Goal: Task Accomplishment & Management: Manage account settings

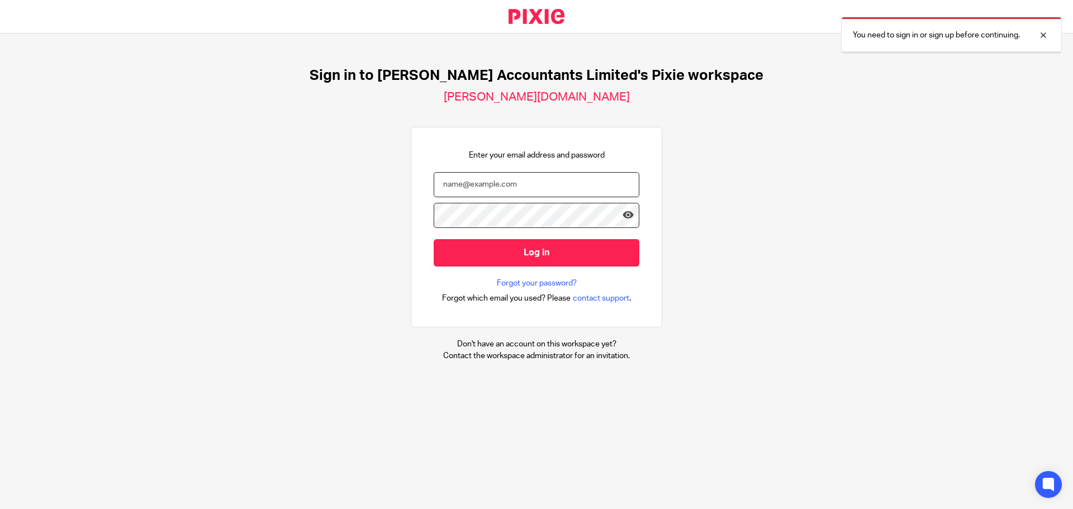
type input "portia.mckenzie@corrigan.co.uk"
click at [518, 249] on input "Log in" at bounding box center [537, 252] width 206 height 27
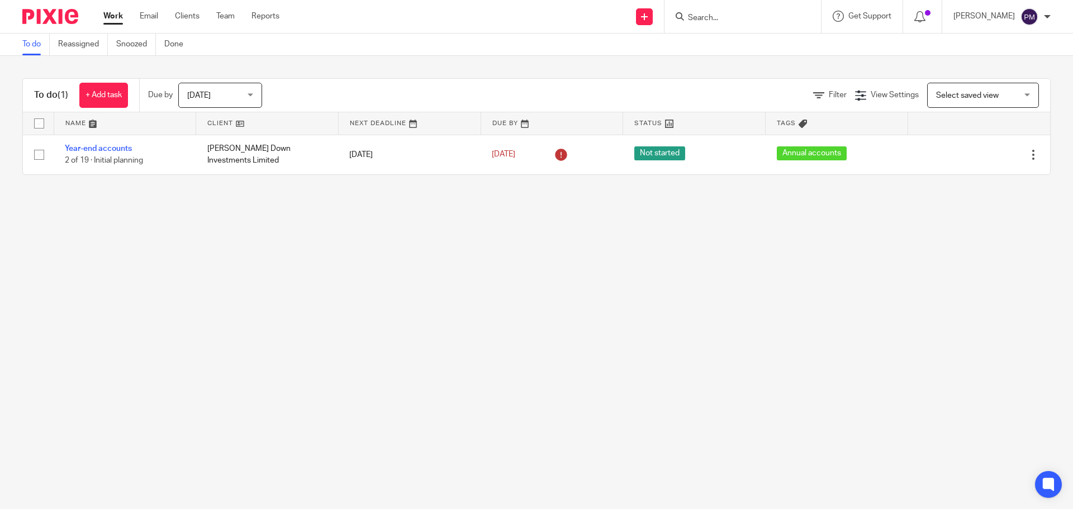
click at [217, 90] on span "[DATE]" at bounding box center [216, 94] width 59 height 23
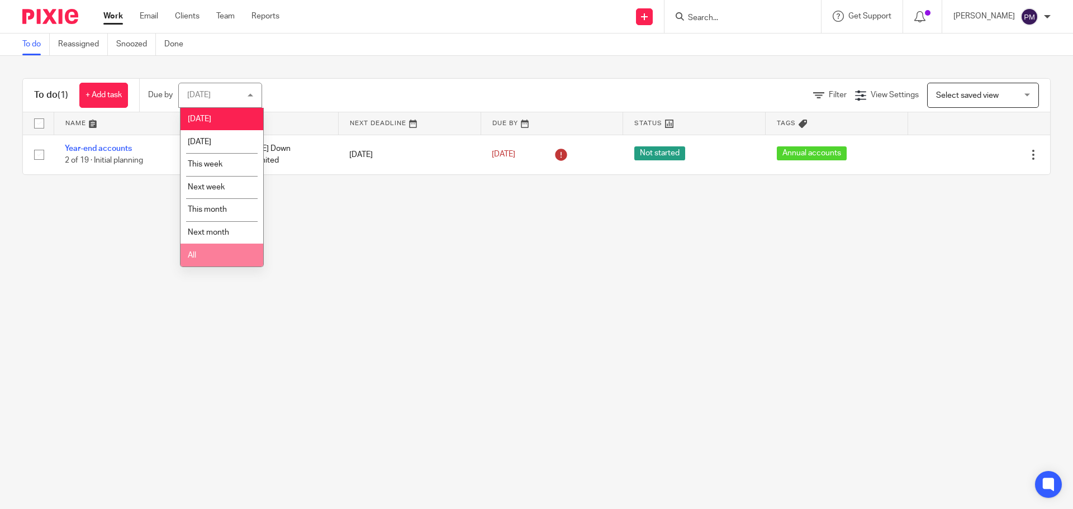
click at [207, 261] on li "All" at bounding box center [221, 255] width 83 height 23
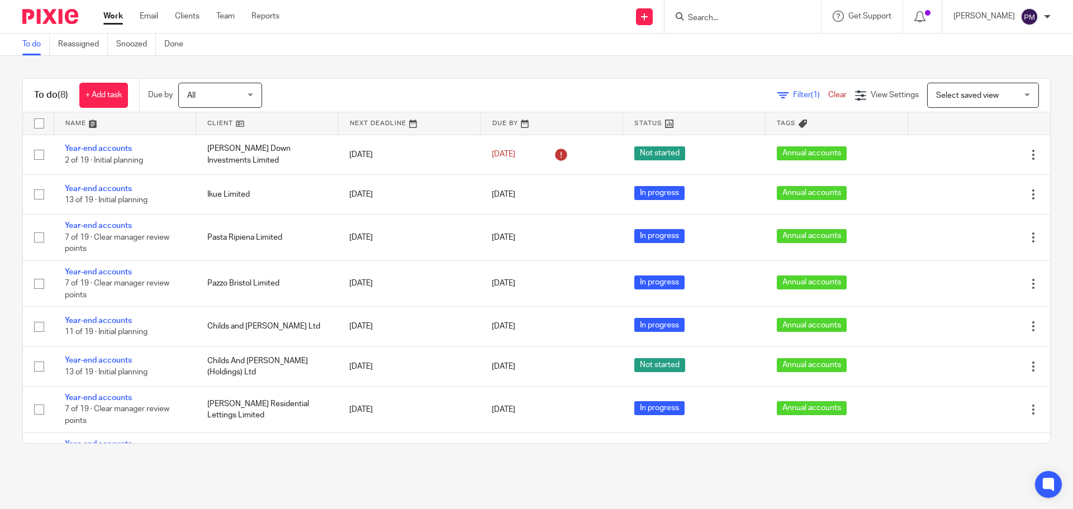
click at [746, 21] on input "Search" at bounding box center [737, 18] width 101 height 10
type input "cabot"
click at [736, 43] on link at bounding box center [754, 43] width 139 height 17
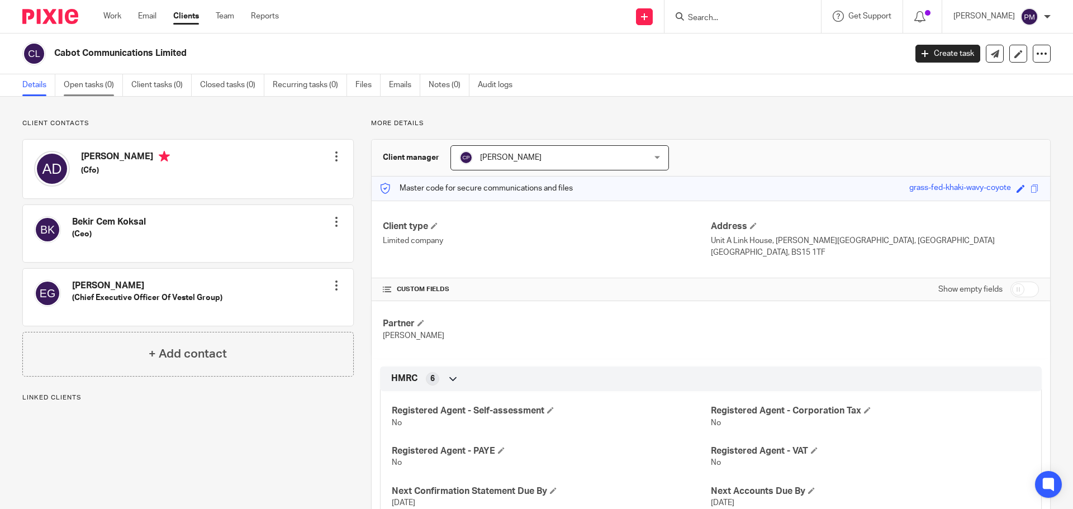
click at [84, 88] on link "Open tasks (0)" at bounding box center [93, 85] width 59 height 22
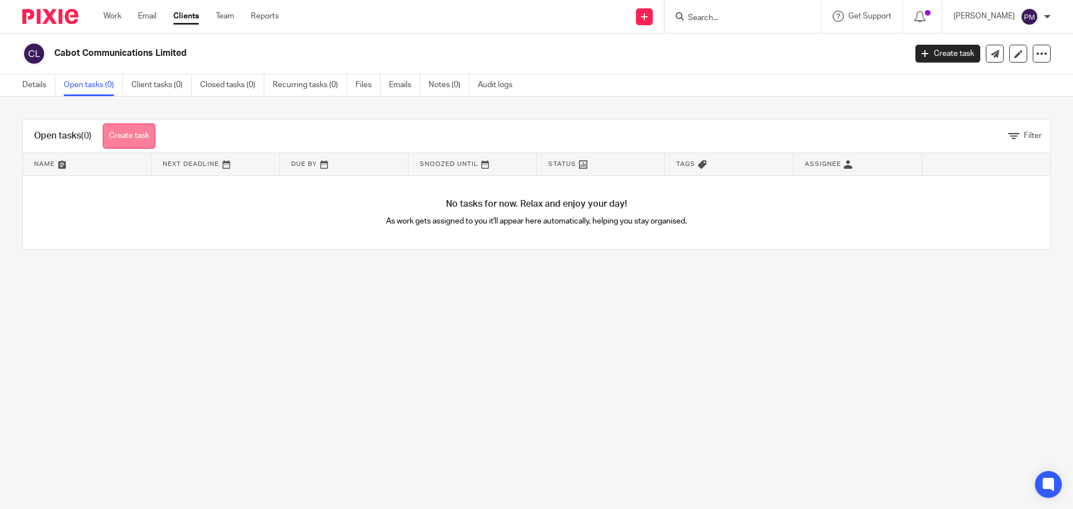
click at [139, 136] on link "Create task" at bounding box center [129, 135] width 53 height 25
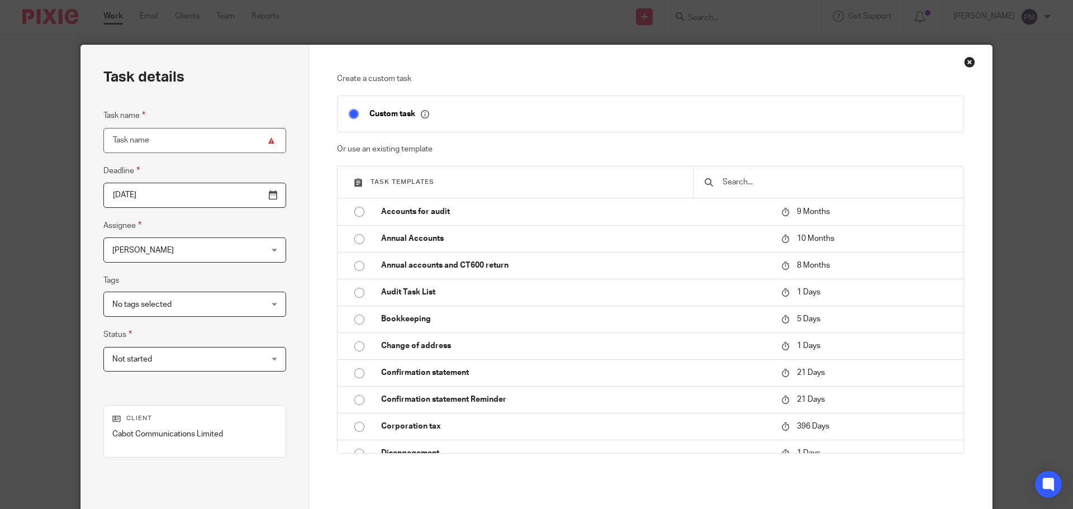
click at [191, 359] on span "Not started" at bounding box center [181, 359] width 139 height 23
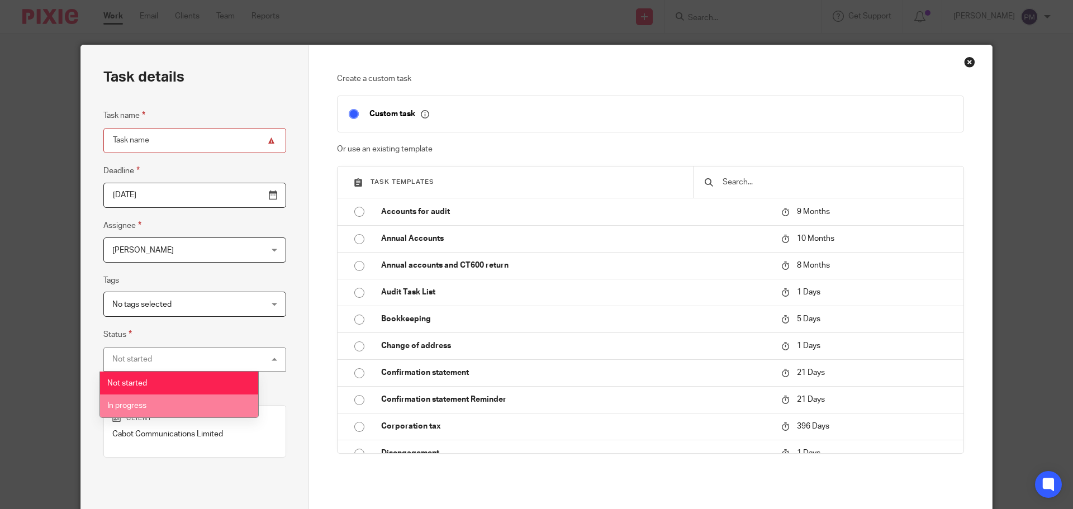
click at [183, 398] on li "In progress" at bounding box center [179, 406] width 158 height 23
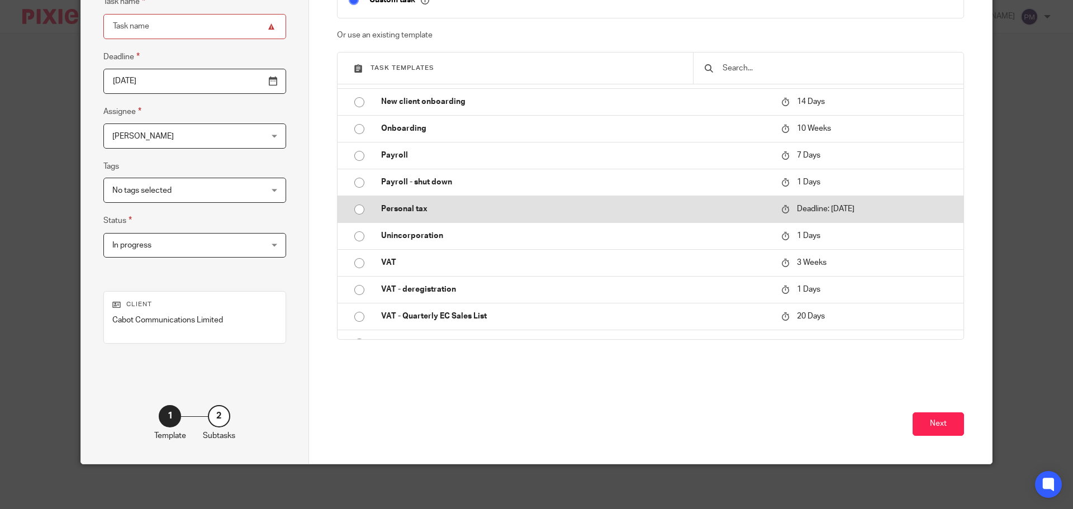
scroll to position [362, 0]
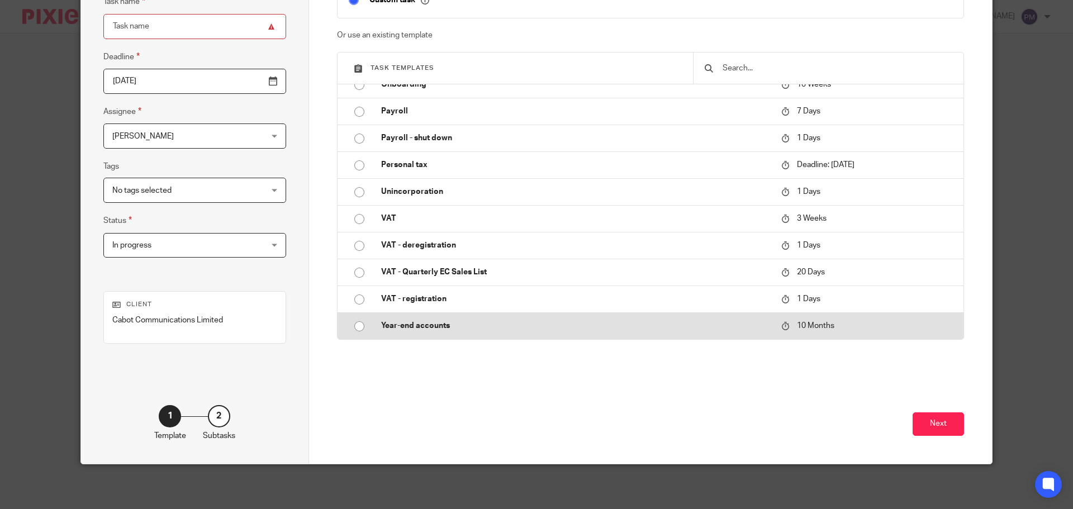
click at [392, 325] on p "Year-end accounts" at bounding box center [575, 325] width 389 height 11
type input "2026-06-11"
type input "Year-end accounts"
checkbox input "false"
radio input "true"
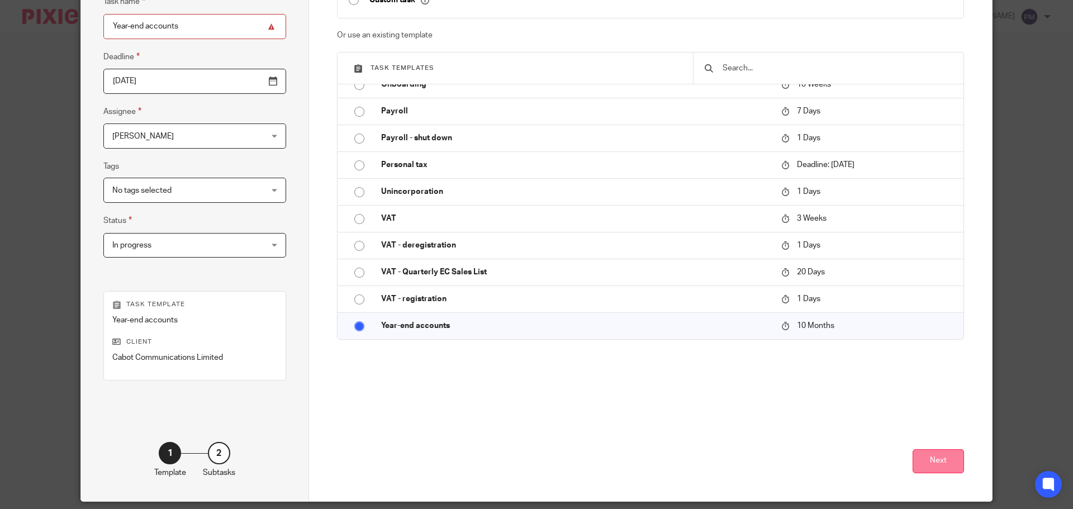
click at [947, 463] on button "Next" at bounding box center [938, 461] width 51 height 24
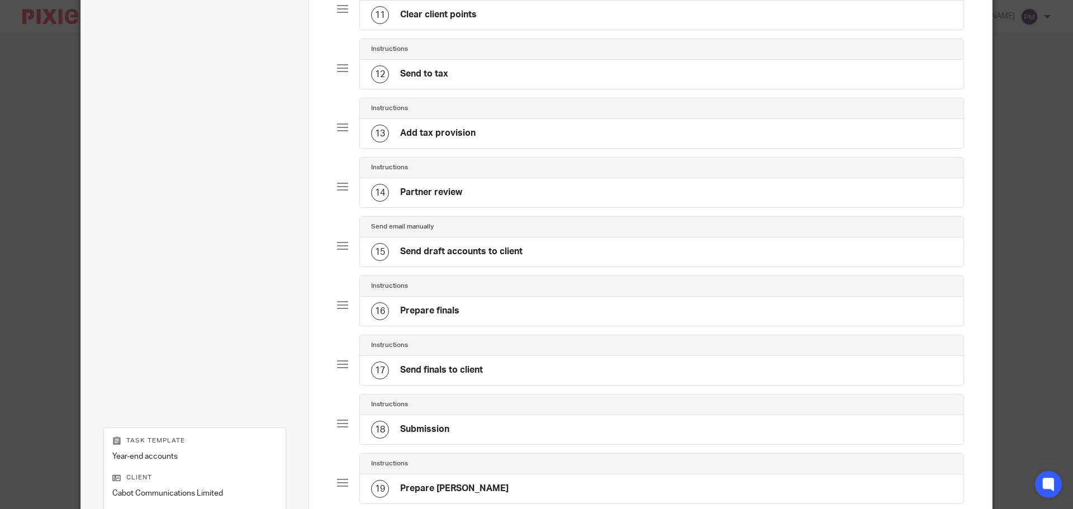
scroll to position [889, 0]
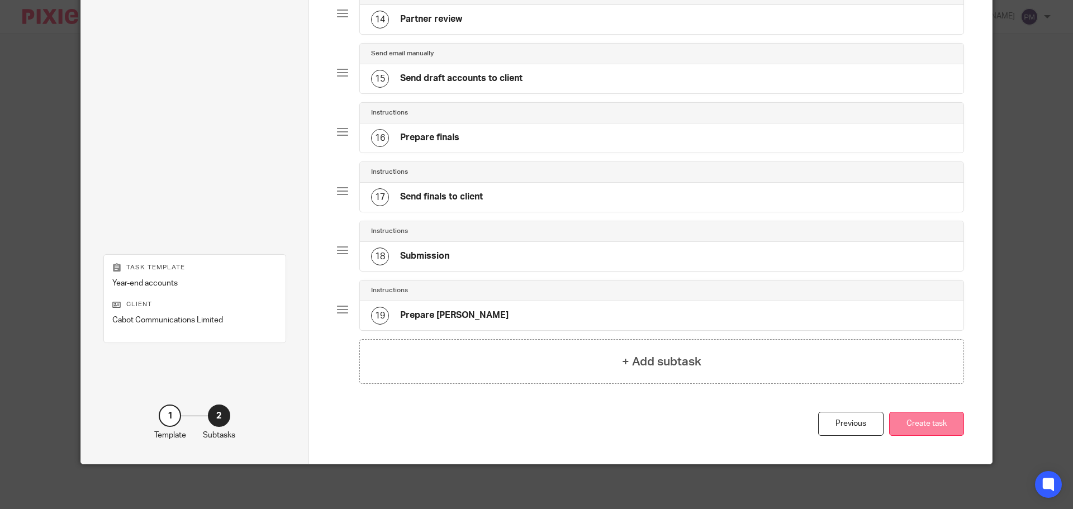
click at [934, 419] on button "Create task" at bounding box center [926, 424] width 75 height 24
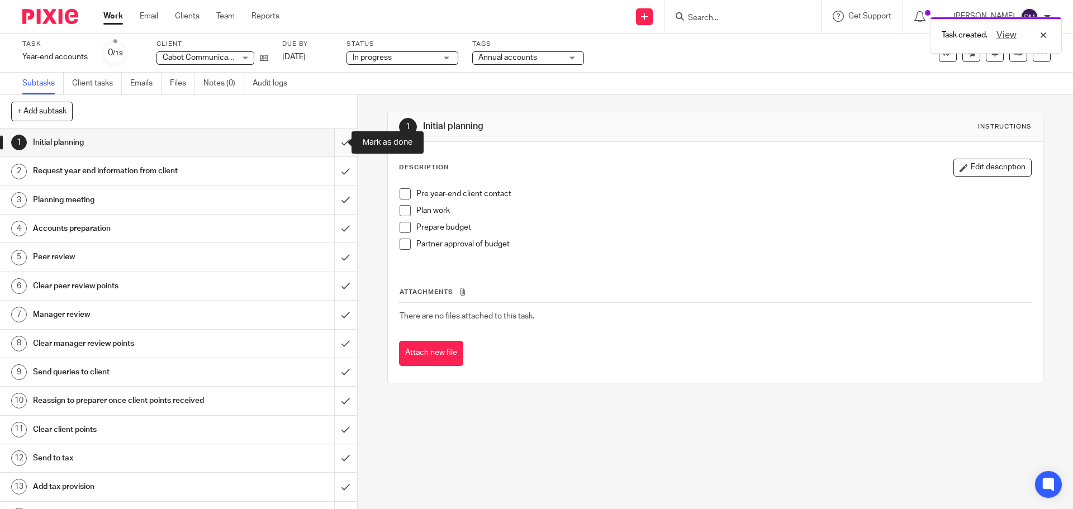
click at [336, 141] on input "submit" at bounding box center [178, 143] width 357 height 28
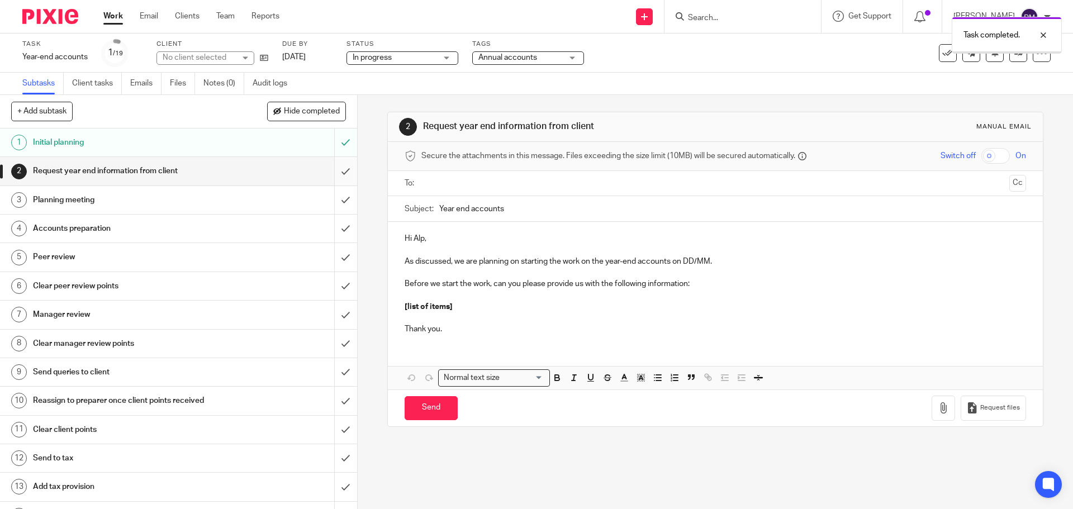
click at [331, 168] on input "submit" at bounding box center [178, 171] width 357 height 28
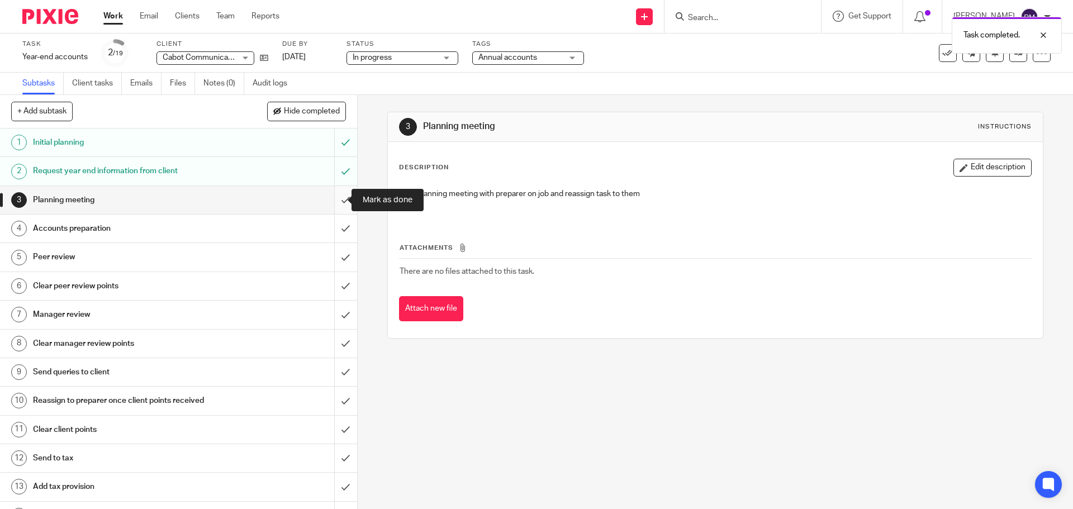
click at [332, 202] on input "submit" at bounding box center [178, 200] width 357 height 28
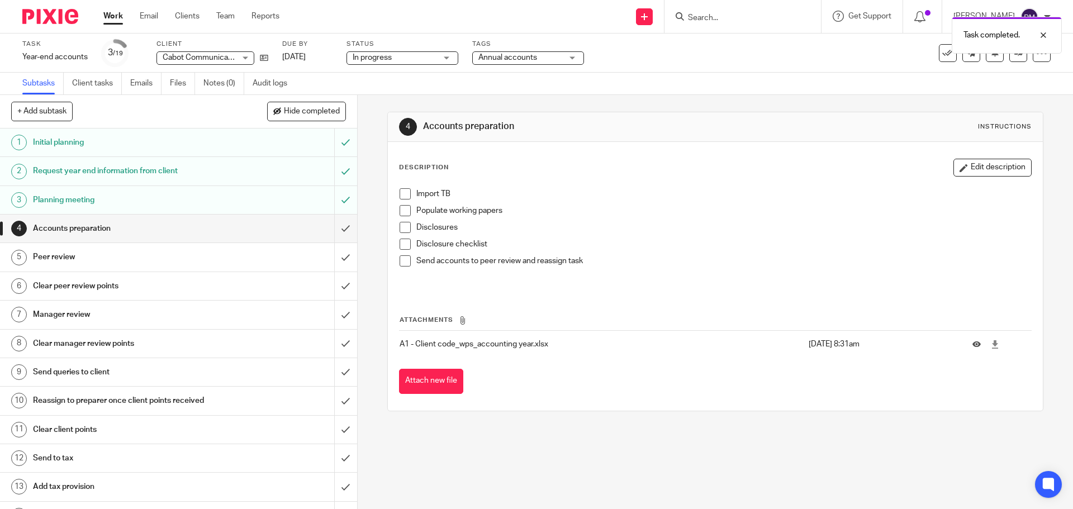
drag, startPoint x: 476, startPoint y: 446, endPoint x: 389, endPoint y: 438, distance: 87.6
click at [472, 446] on div "4 Accounts preparation Instructions Description Edit description Import TB Popu…" at bounding box center [715, 302] width 715 height 414
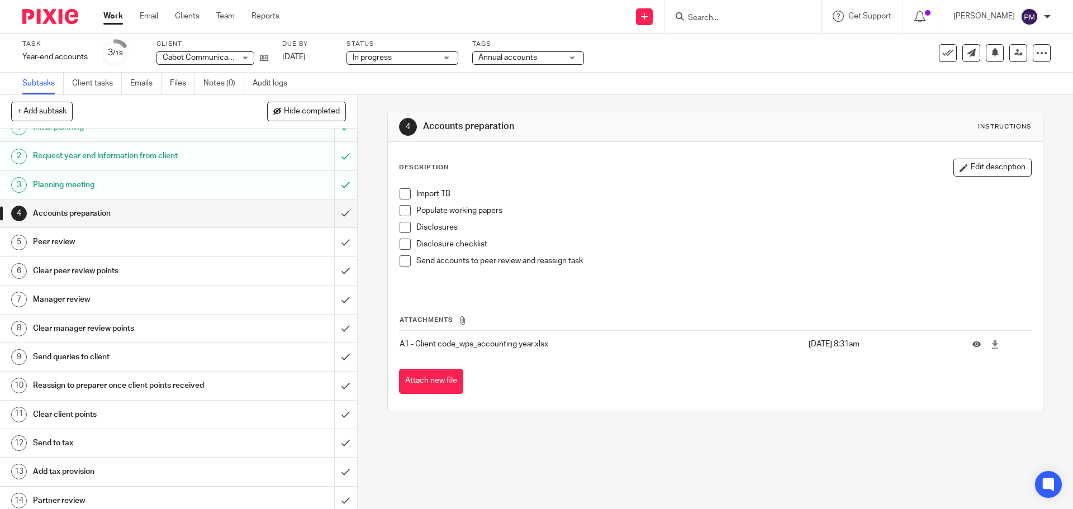
scroll to position [15, 0]
click at [376, 245] on div "4 Accounts preparation Instructions Description Edit description Import TB Popu…" at bounding box center [715, 302] width 715 height 414
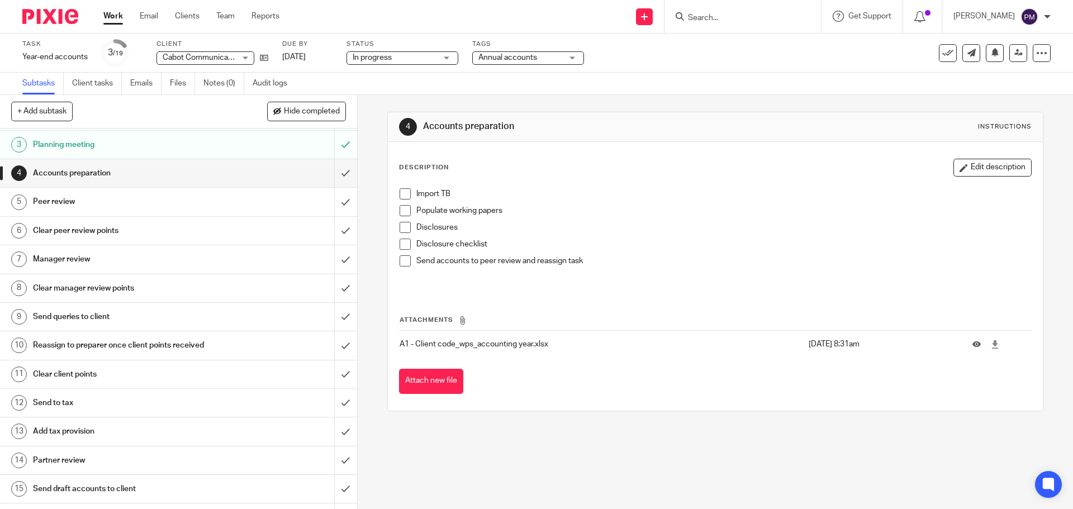
scroll to position [0, 0]
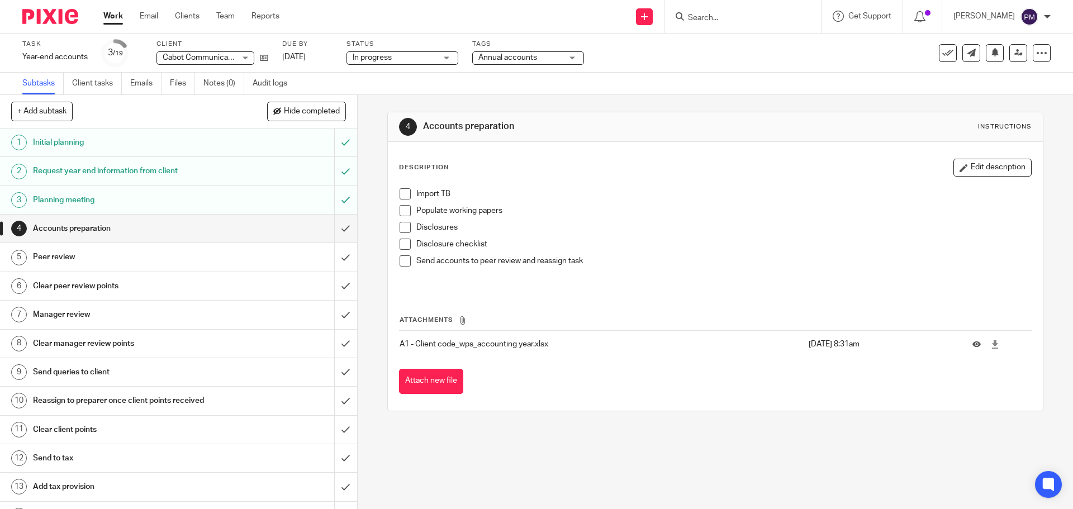
click at [562, 458] on div "4 Accounts preparation Instructions Description Edit description Import TB Popu…" at bounding box center [715, 302] width 715 height 414
click at [112, 18] on link "Work" at bounding box center [113, 16] width 20 height 11
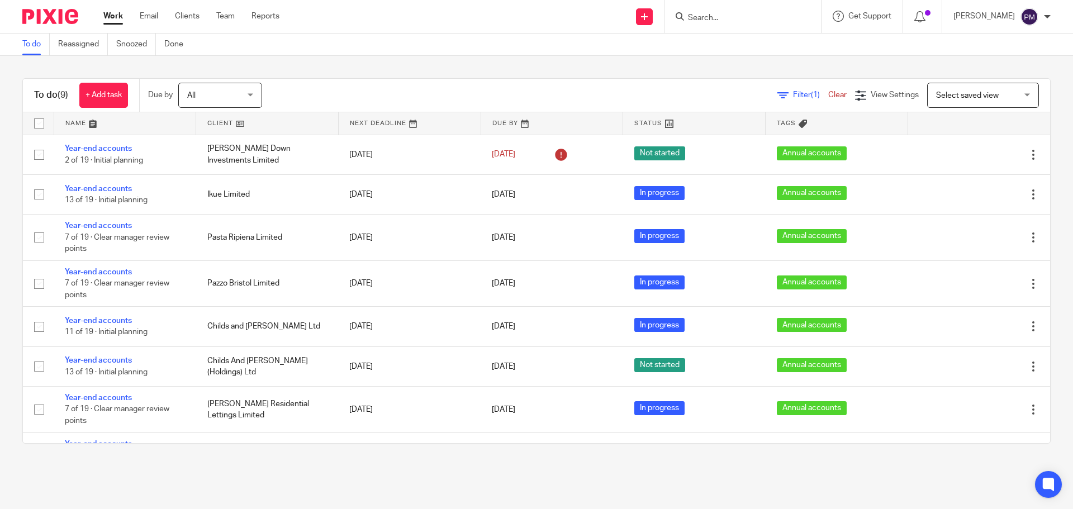
click at [1045, 297] on div "To do (9) + Add task Due by All All Today Tomorrow This week Next week This mon…" at bounding box center [536, 261] width 1073 height 410
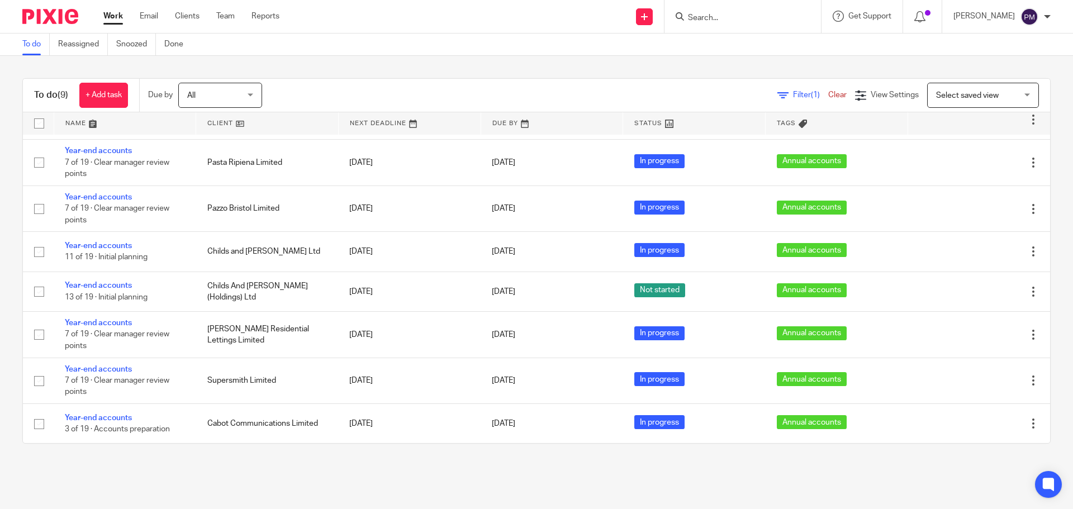
click at [303, 459] on div "To do (9) + Add task Due by All All Today Tomorrow This week Next week This mon…" at bounding box center [536, 261] width 1073 height 410
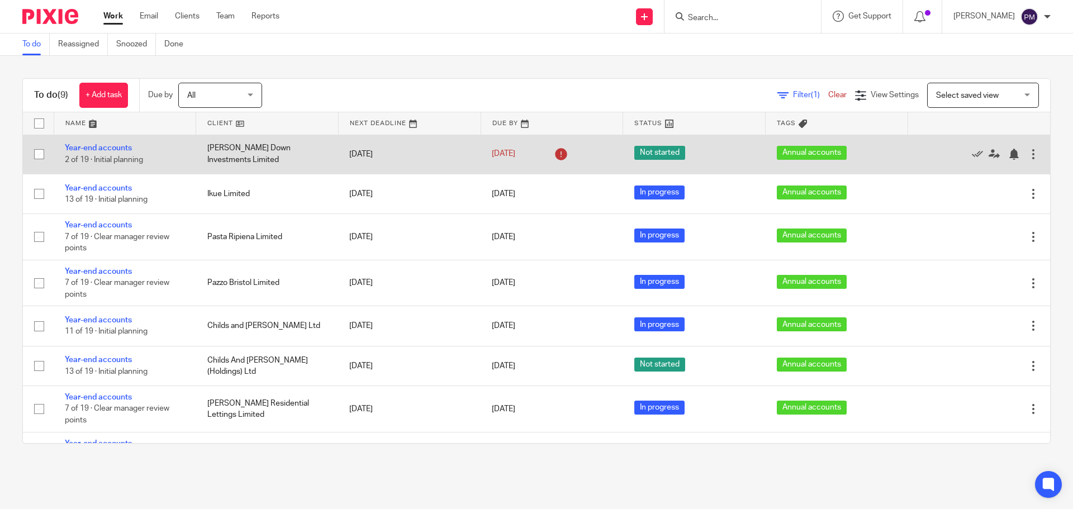
scroll to position [0, 0]
